Goal: Task Accomplishment & Management: Manage account settings

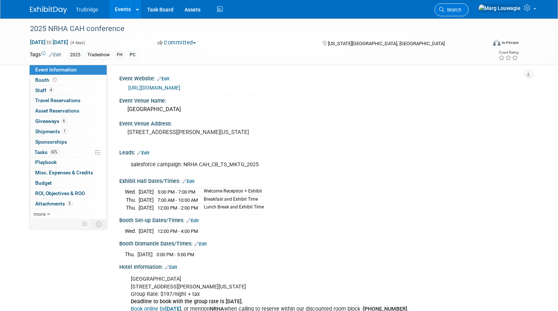
click at [468, 6] on link "Search" at bounding box center [451, 9] width 34 height 13
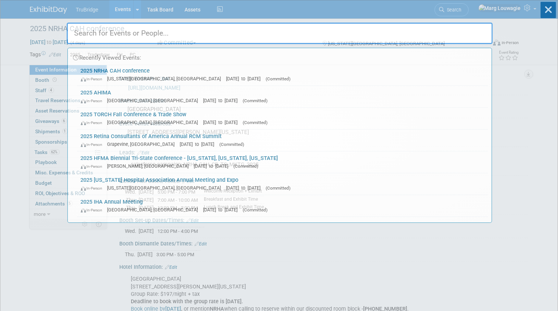
click at [455, 28] on input "text" at bounding box center [280, 33] width 426 height 21
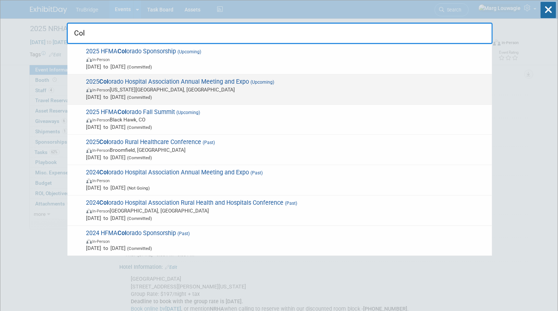
type input "Col"
click at [211, 82] on span "2025 Col orado Hospital Association Annual Meeting and Expo (Upcoming) In-Perso…" at bounding box center [286, 89] width 404 height 23
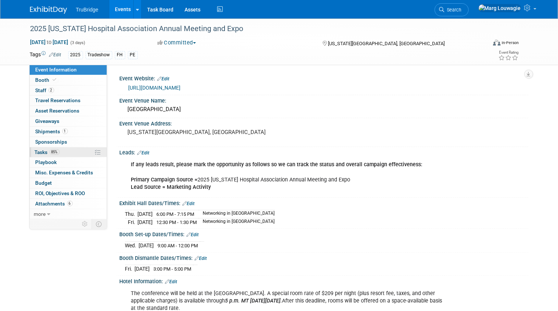
click at [43, 152] on span "Tasks 85%" at bounding box center [47, 152] width 25 height 6
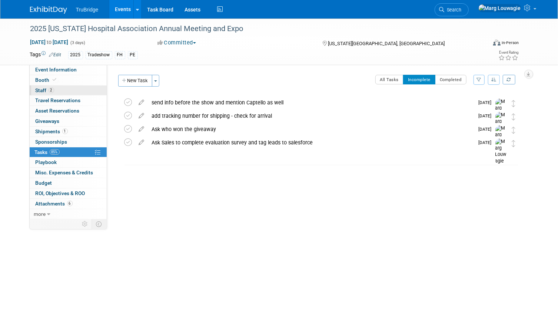
click at [51, 91] on span "2" at bounding box center [52, 90] width 6 height 6
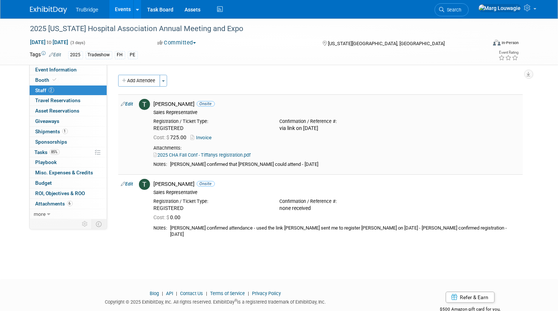
click at [132, 104] on link "Edit" at bounding box center [127, 103] width 12 height 5
select select "cb910e78-176c-4165-a7f7-ba5bce9b6d97"
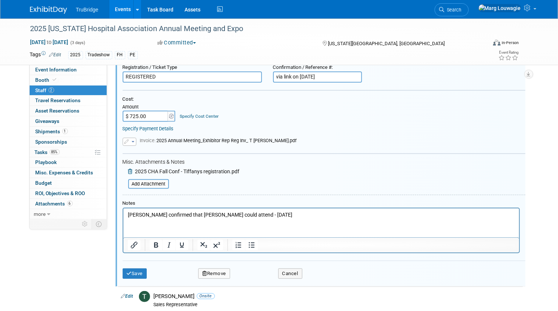
scroll to position [111, 0]
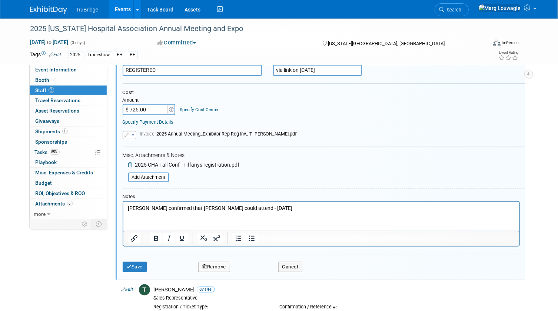
click at [270, 206] on p "Wesley confirmed that Tiffany could attend - 8.4.25" at bounding box center [320, 208] width 387 height 7
click at [141, 263] on button "Save" at bounding box center [135, 267] width 24 height 10
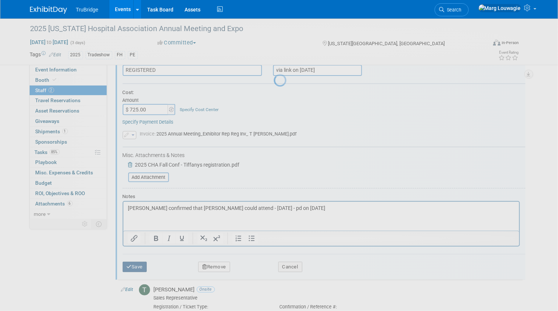
scroll to position [14, 0]
